Goal: Task Accomplishment & Management: Manage account settings

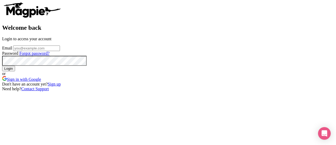
scroll to position [60, 0]
click at [60, 46] on input "Email" at bounding box center [36, 49] width 47 height 6
type input "[PERSON_NAME][EMAIL_ADDRESS][DOMAIN_NAME]"
click at [2, 66] on input "Login" at bounding box center [8, 69] width 13 height 6
type input "Logging in..."
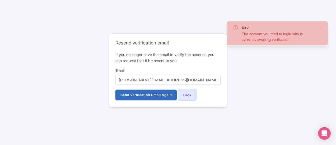
click at [147, 94] on input "Send Verification Email Again" at bounding box center [145, 95] width 61 height 10
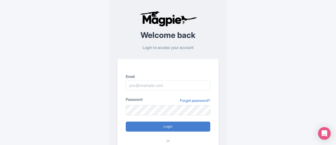
scroll to position [9, 0]
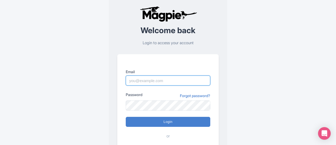
click at [152, 78] on input "Email" at bounding box center [168, 81] width 84 height 10
type input "[PERSON_NAME][EMAIL_ADDRESS][DOMAIN_NAME]"
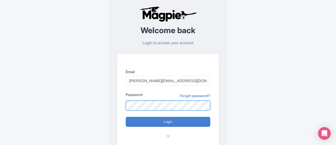
click at [126, 117] on input "Login" at bounding box center [168, 122] width 84 height 10
type input "Logging in..."
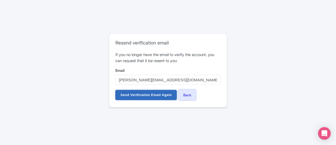
click at [148, 95] on input "Send Verification Email Again" at bounding box center [145, 95] width 61 height 10
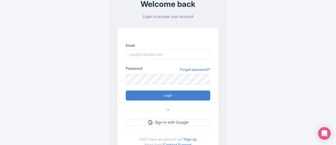
scroll to position [48, 0]
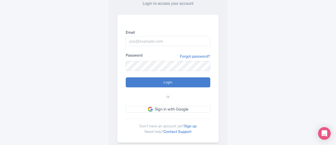
click at [162, 105] on form "Email Password Forgot password? Login or Sign in with Google" at bounding box center [168, 71] width 84 height 83
click at [159, 111] on link "Sign in with Google" at bounding box center [168, 109] width 84 height 7
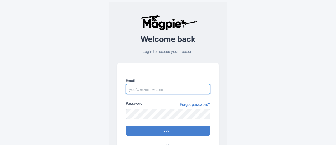
click at [144, 87] on input "Email" at bounding box center [168, 89] width 84 height 10
type input "sales@horizonhoppers.ae"
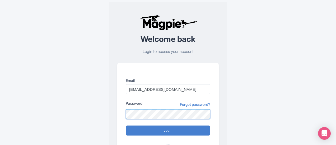
click at [126, 126] on input "Login" at bounding box center [168, 131] width 84 height 10
type input "Logging in..."
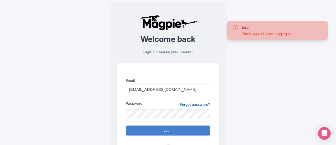
click at [186, 104] on link "Forgot password?" at bounding box center [195, 105] width 30 height 6
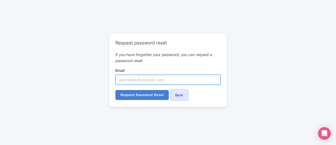
click at [131, 81] on input "Email" at bounding box center [167, 80] width 105 height 10
type input "[EMAIL_ADDRESS][DOMAIN_NAME]"
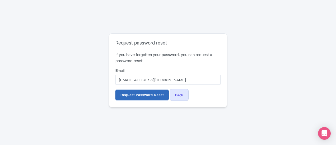
click at [131, 94] on input "Request Password Reset" at bounding box center [141, 95] width 53 height 10
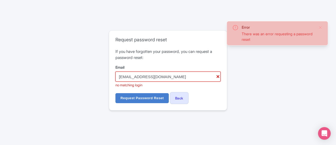
click at [128, 77] on input "[EMAIL_ADDRESS][DOMAIN_NAME]" at bounding box center [167, 77] width 105 height 10
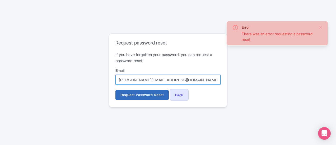
type input "safia@horizonhoppers.ae"
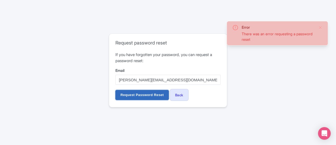
click at [129, 96] on input "Request Password Reset" at bounding box center [141, 95] width 53 height 10
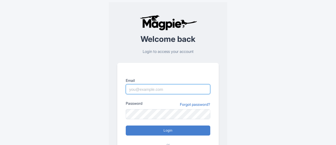
click at [148, 87] on input "Email" at bounding box center [168, 89] width 84 height 10
type input "safia@horizonhoppers.ae"
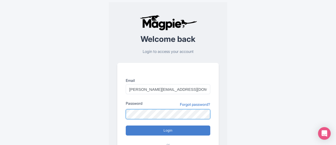
click at [126, 126] on input "Login" at bounding box center [168, 131] width 84 height 10
type input "Logging in..."
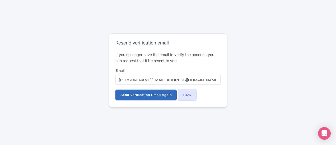
click at [140, 96] on input "Send Verification Email Again" at bounding box center [145, 95] width 61 height 10
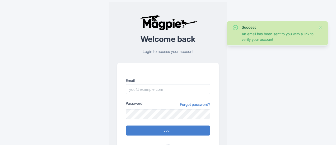
scroll to position [48, 0]
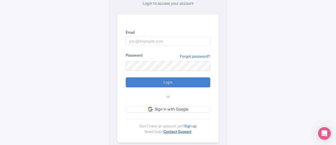
click at [167, 133] on link "Contact Support" at bounding box center [177, 132] width 28 height 4
